Goal: Transaction & Acquisition: Book appointment/travel/reservation

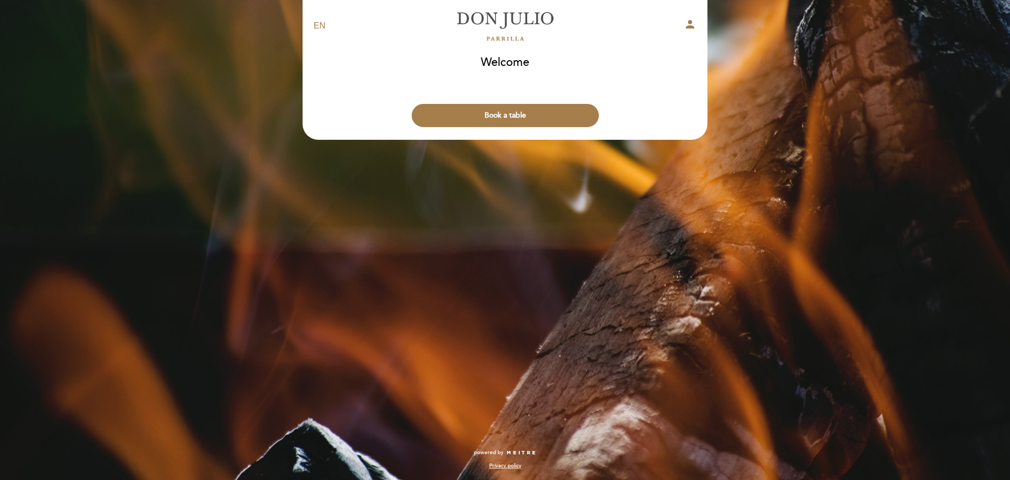
drag, startPoint x: 449, startPoint y: 97, endPoint x: 360, endPoint y: 124, distance: 93.5
click at [348, 112] on div "Book a table" at bounding box center [505, 112] width 406 height 39
click at [442, 114] on button "Book a table" at bounding box center [505, 115] width 187 height 23
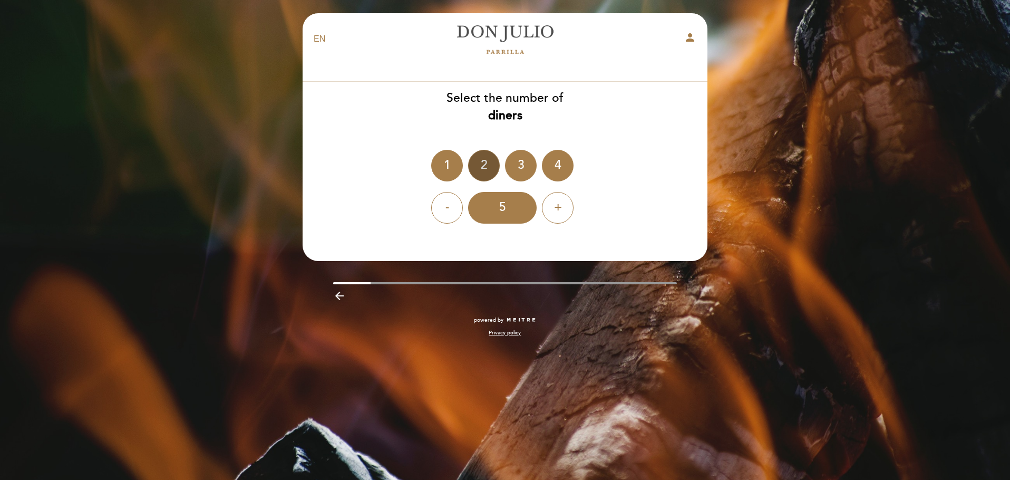
click at [488, 160] on div "2" at bounding box center [484, 166] width 32 height 32
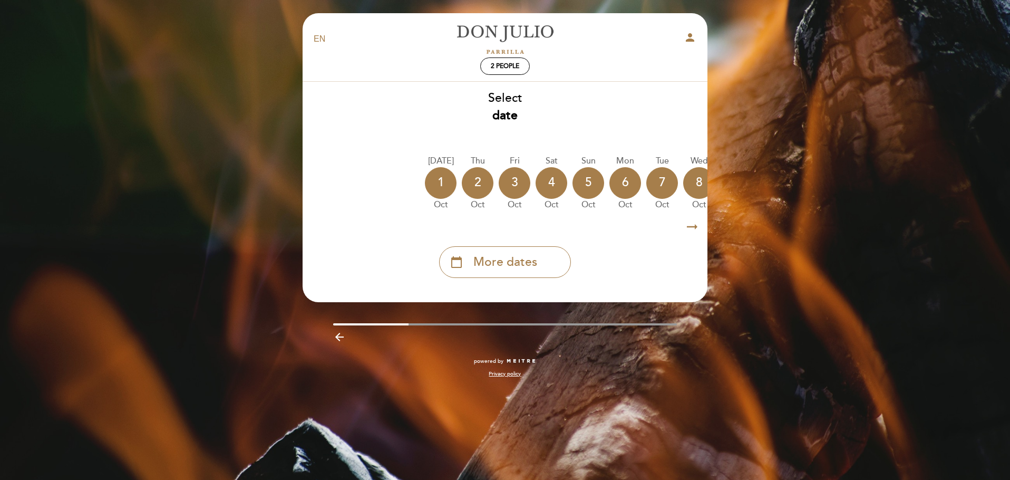
click at [690, 227] on icon "arrow_right_alt" at bounding box center [692, 227] width 16 height 23
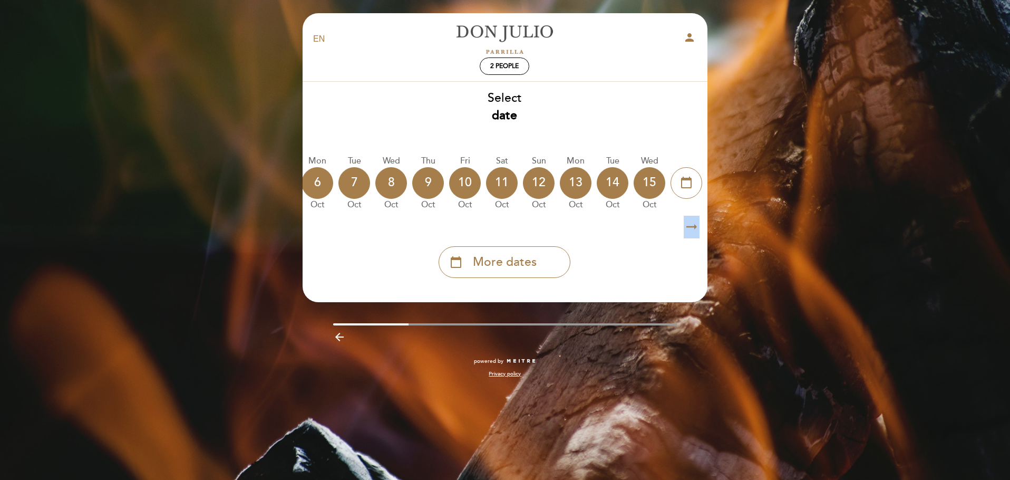
click at [690, 227] on icon "arrow_right_alt" at bounding box center [691, 227] width 16 height 23
click at [457, 270] on icon "calendar_today" at bounding box center [455, 262] width 13 height 18
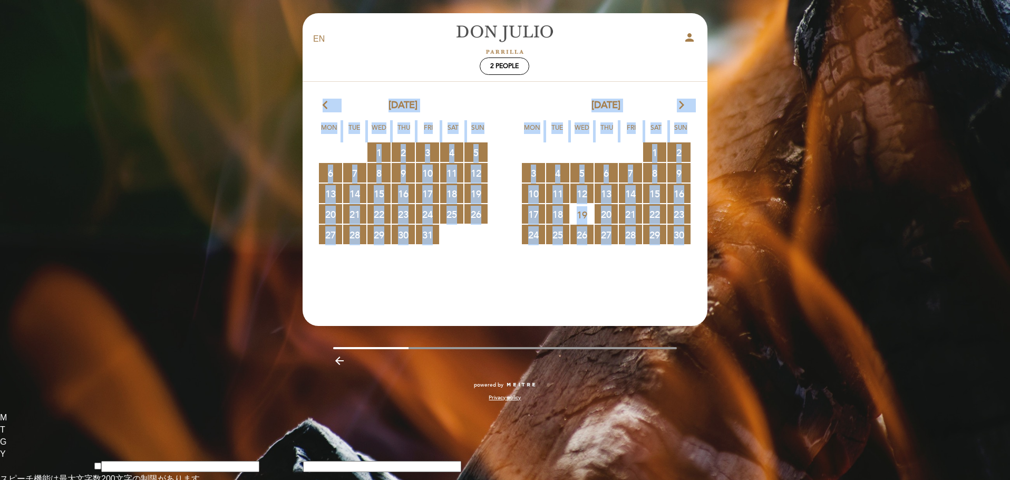
click at [683, 106] on icon "arrow_forward_ios" at bounding box center [681, 106] width 9 height 14
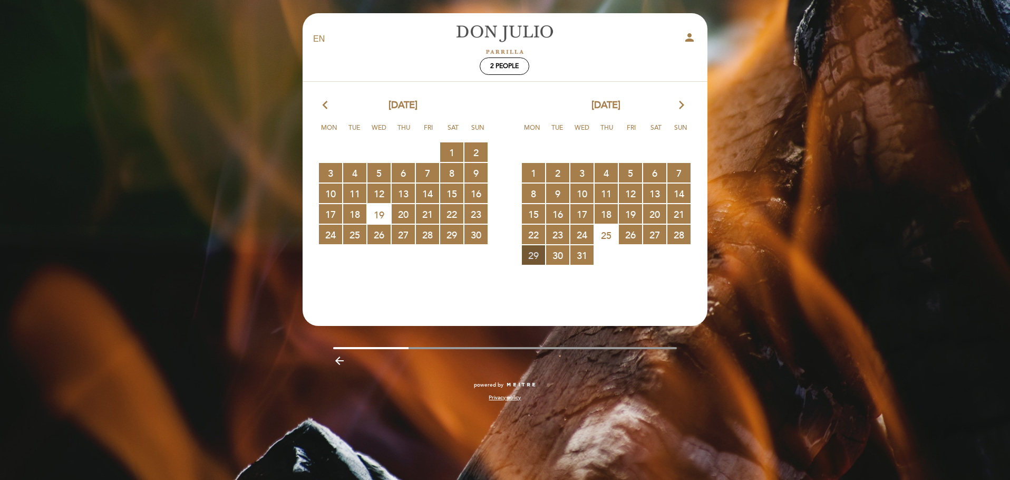
click at [540, 258] on span "29 RESERVATIONS AVAILABLE" at bounding box center [533, 254] width 23 height 19
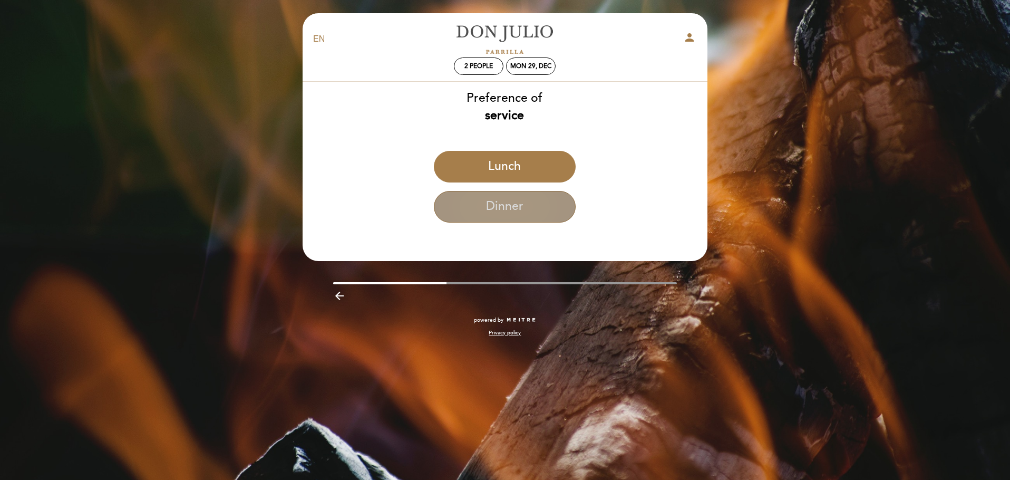
click at [512, 202] on button "Dinner" at bounding box center [505, 207] width 142 height 32
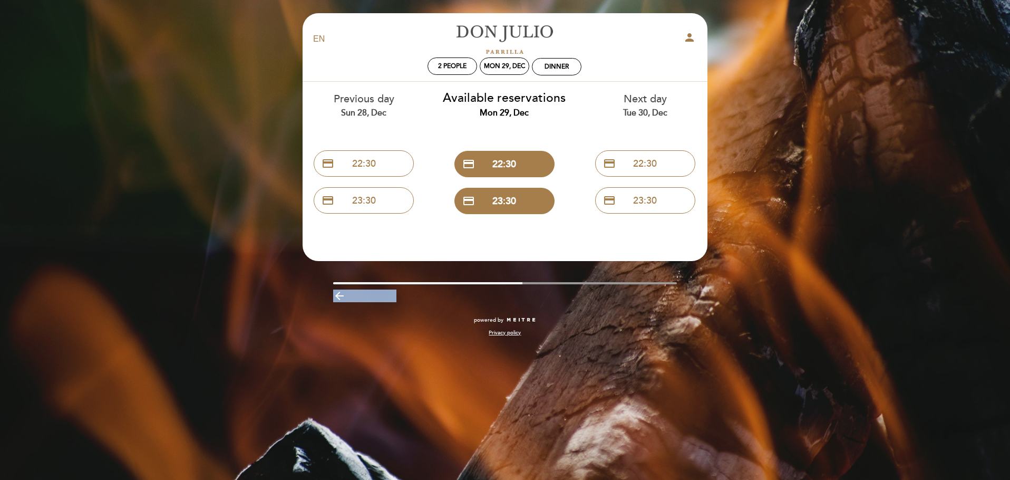
drag, startPoint x: 477, startPoint y: 285, endPoint x: 431, endPoint y: 280, distance: 46.0
click at [431, 280] on div "EN ES PT [PERSON_NAME] person 2 people Mon 29, Dec Dinner Welcome Welcome, Chan…" at bounding box center [505, 180] width 421 height 334
drag, startPoint x: 432, startPoint y: 279, endPoint x: 495, endPoint y: 281, distance: 63.8
click at [495, 281] on div "EN ES PT [PERSON_NAME] person 2 people Mon 29, Dec Dinner Welcome Welcome, Chan…" at bounding box center [505, 180] width 421 height 334
drag, startPoint x: 503, startPoint y: 280, endPoint x: 545, endPoint y: 287, distance: 42.2
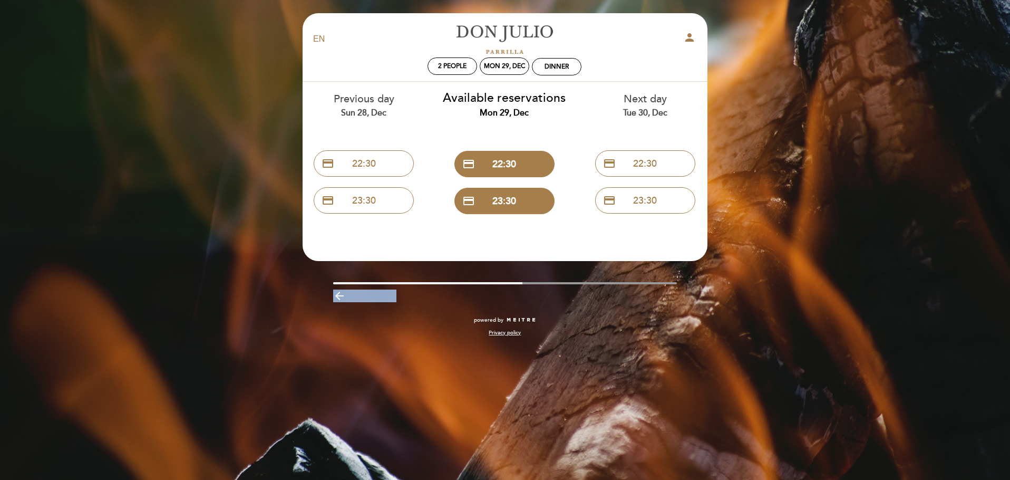
click at [543, 287] on div "EN ES PT [PERSON_NAME] person 2 people Mon 29, Dec Dinner Welcome Welcome, Chan…" at bounding box center [505, 180] width 421 height 334
click at [553, 70] on div "Dinner" at bounding box center [556, 67] width 24 height 8
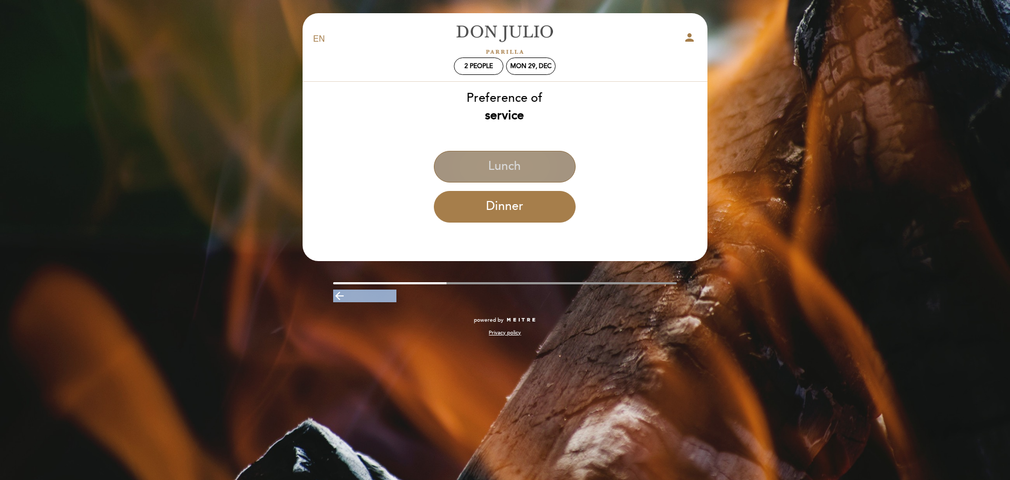
click at [502, 169] on button "Lunch" at bounding box center [505, 167] width 142 height 32
